Goal: Task Accomplishment & Management: Manage account settings

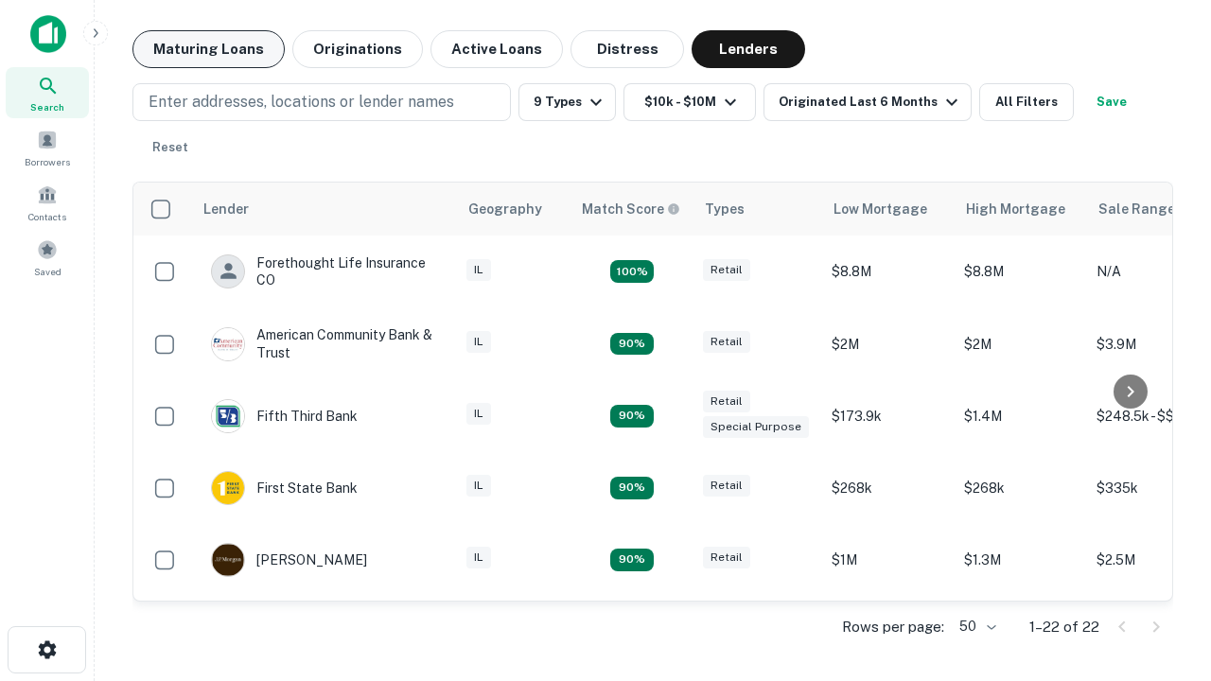
click at [208, 49] on button "Maturing Loans" at bounding box center [208, 49] width 152 height 38
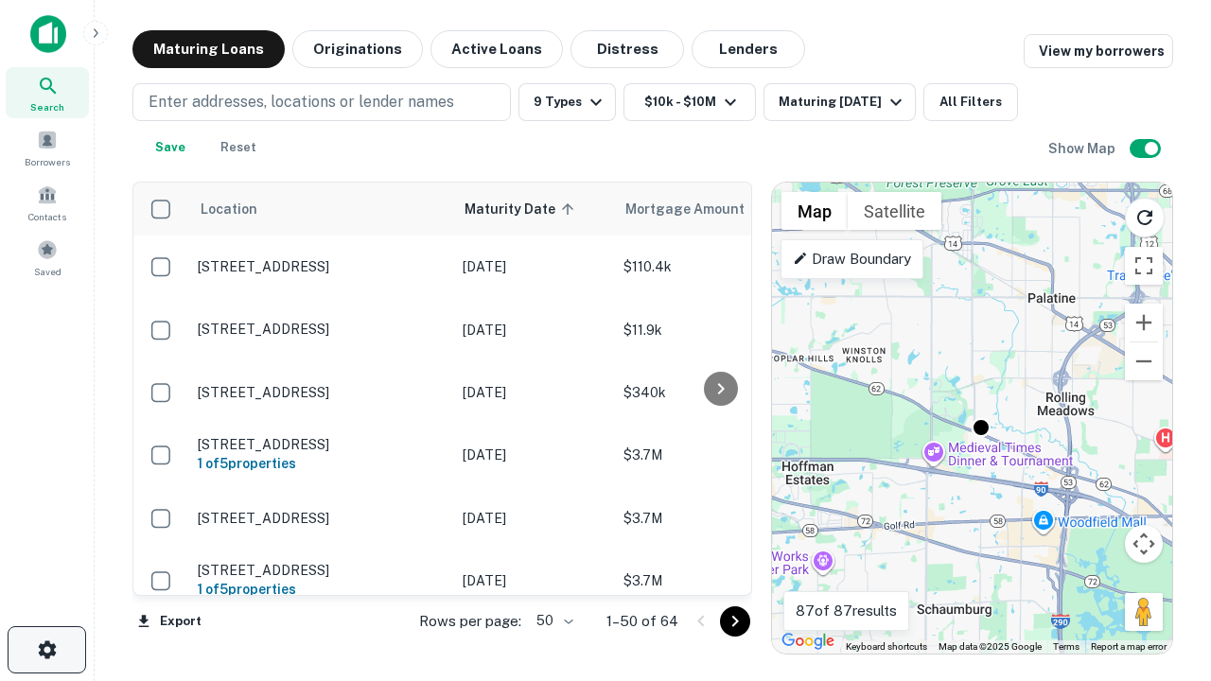
click at [46, 650] on icon "button" at bounding box center [47, 650] width 23 height 23
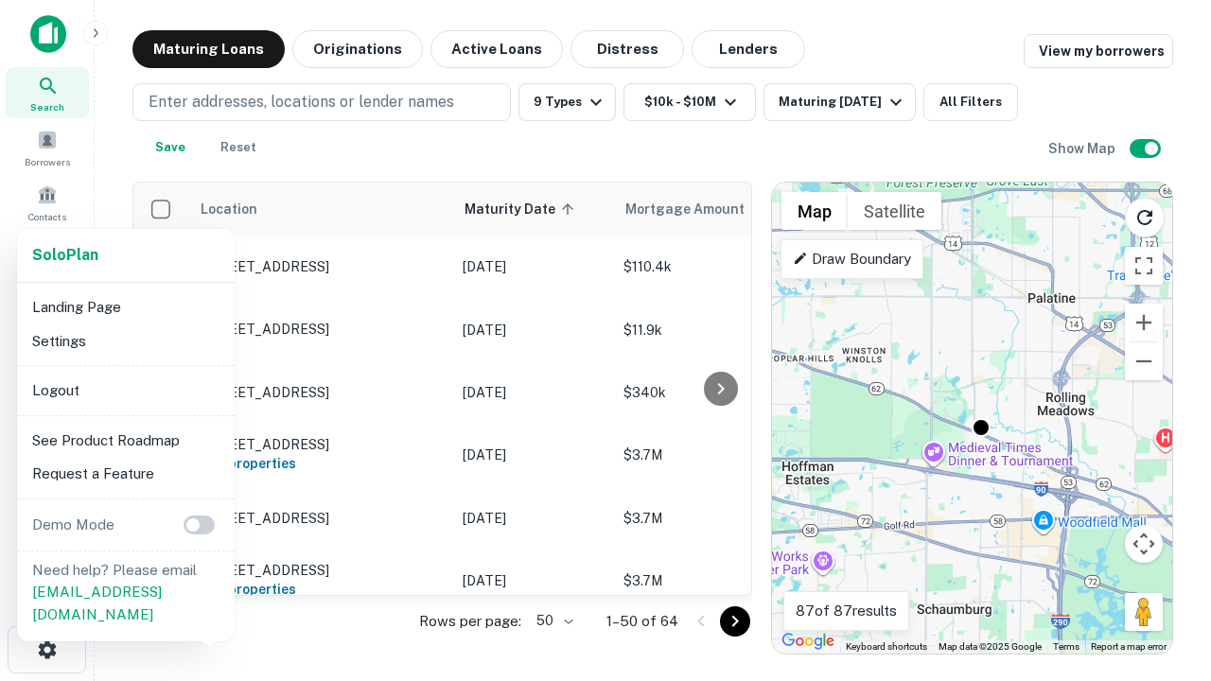
click at [125, 390] on li "Logout" at bounding box center [126, 391] width 202 height 34
